Goal: Transaction & Acquisition: Obtain resource

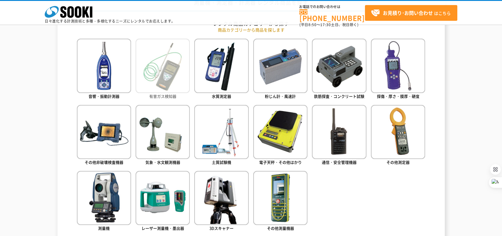
scroll to position [268, 0]
click at [159, 71] on img at bounding box center [162, 65] width 54 height 54
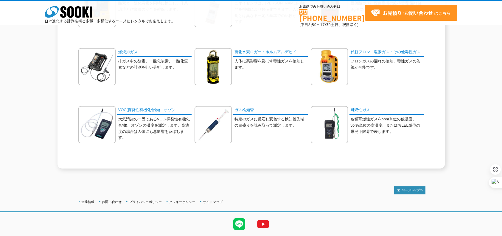
scroll to position [236, 0]
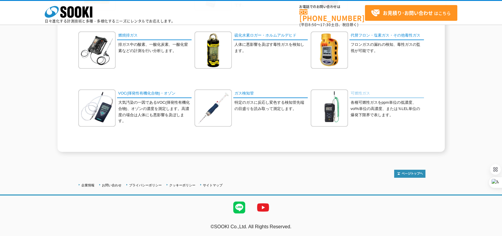
click at [358, 91] on link "可燃性ガス" at bounding box center [386, 94] width 74 height 9
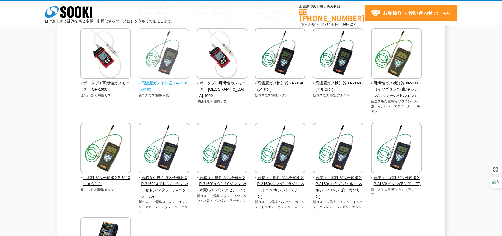
scroll to position [149, 0]
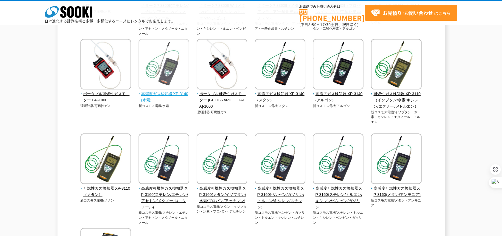
click at [172, 79] on img at bounding box center [163, 65] width 51 height 52
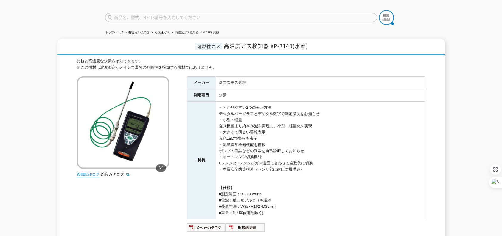
scroll to position [30, 0]
